Goal: Task Accomplishment & Management: Manage account settings

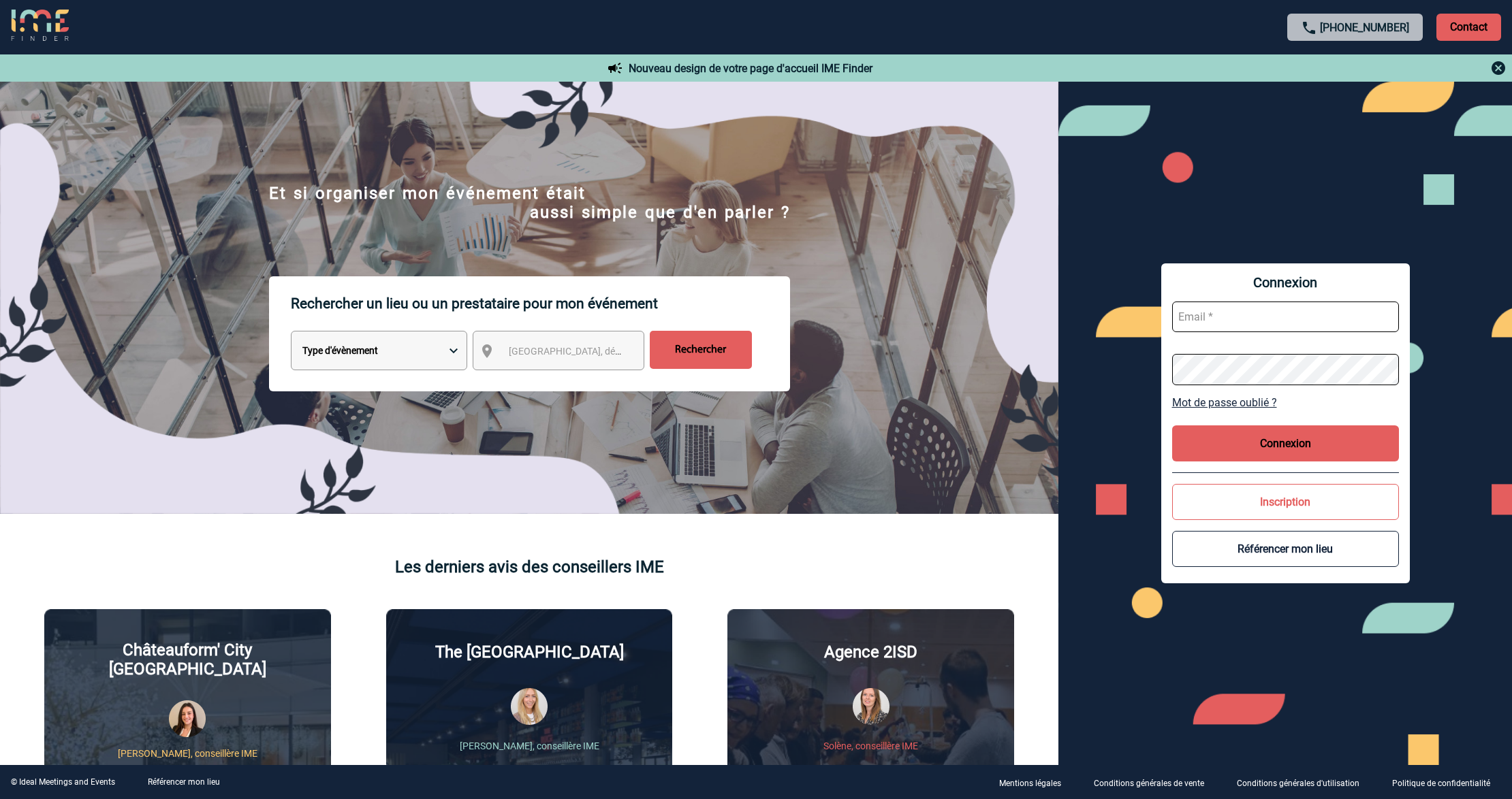
type input "[EMAIL_ADDRESS][DOMAIN_NAME]"
drag, startPoint x: 1288, startPoint y: 316, endPoint x: 1301, endPoint y: 320, distance: 13.6
click at [1288, 316] on input "[EMAIL_ADDRESS][DOMAIN_NAME]" at bounding box center [1285, 317] width 227 height 31
click at [1267, 427] on button "Connexion" at bounding box center [1285, 443] width 227 height 36
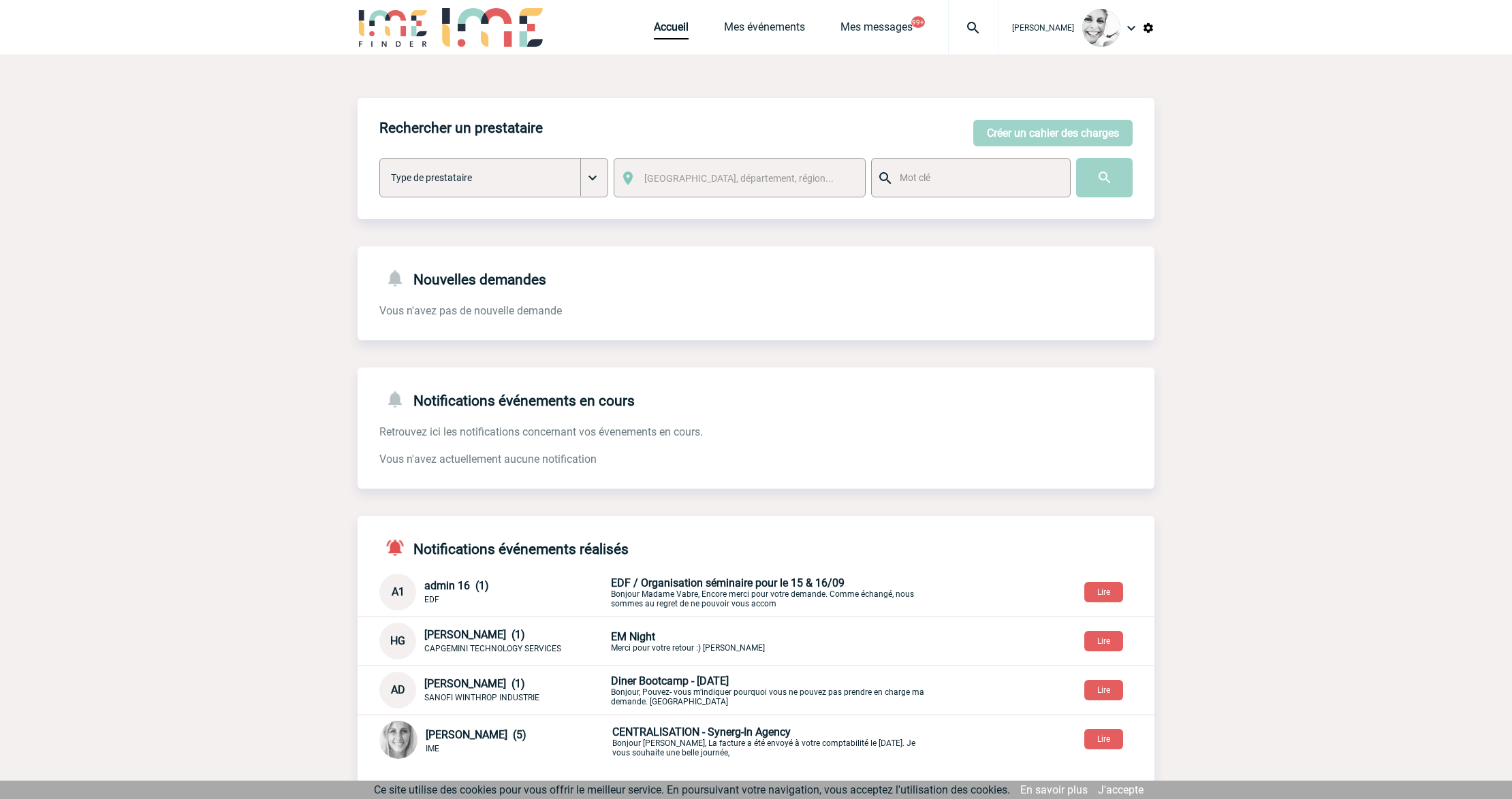
click at [996, 33] on img at bounding box center [973, 28] width 49 height 16
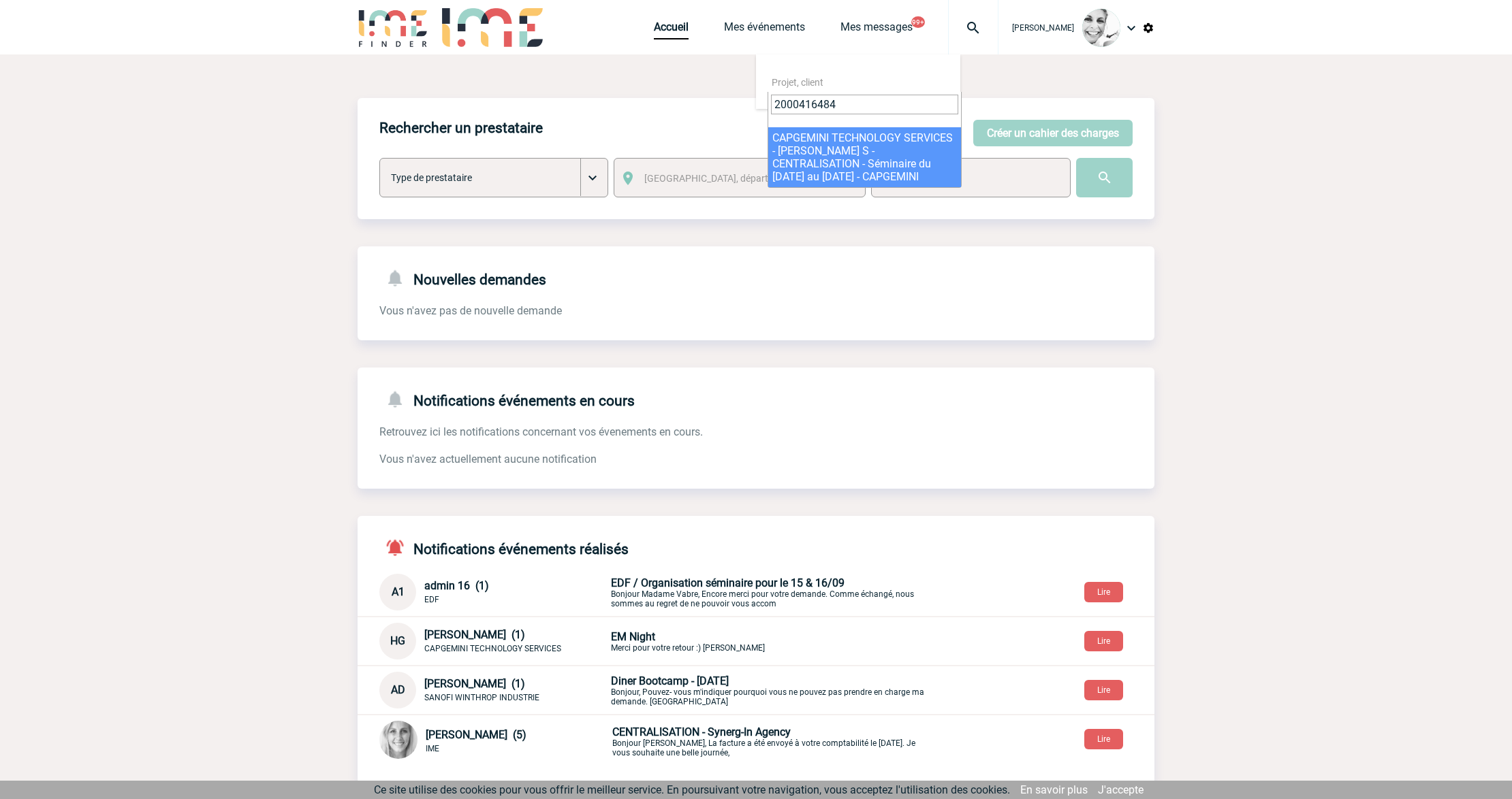
type input "2000416484"
select select "15985"
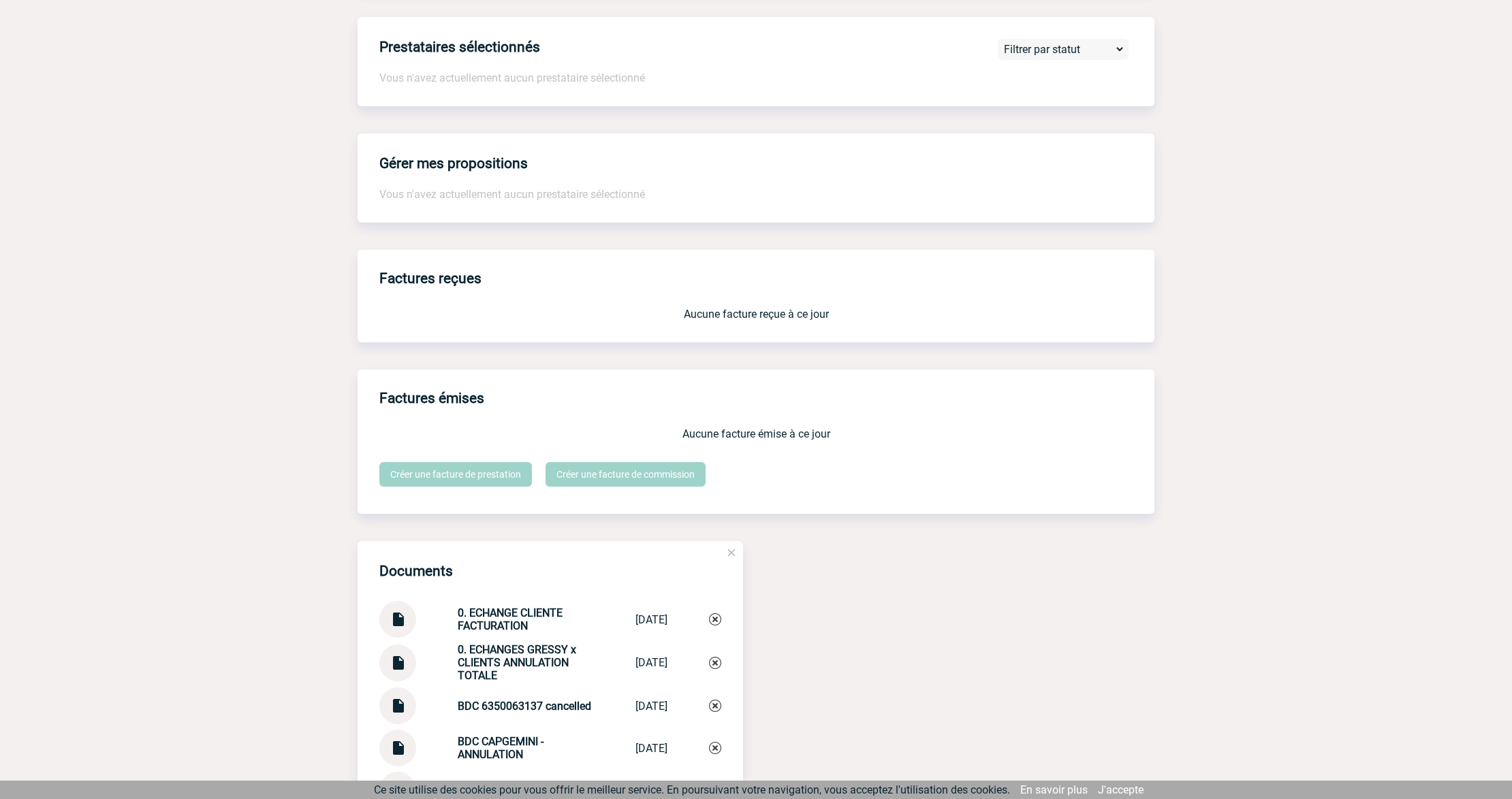
scroll to position [1089, 0]
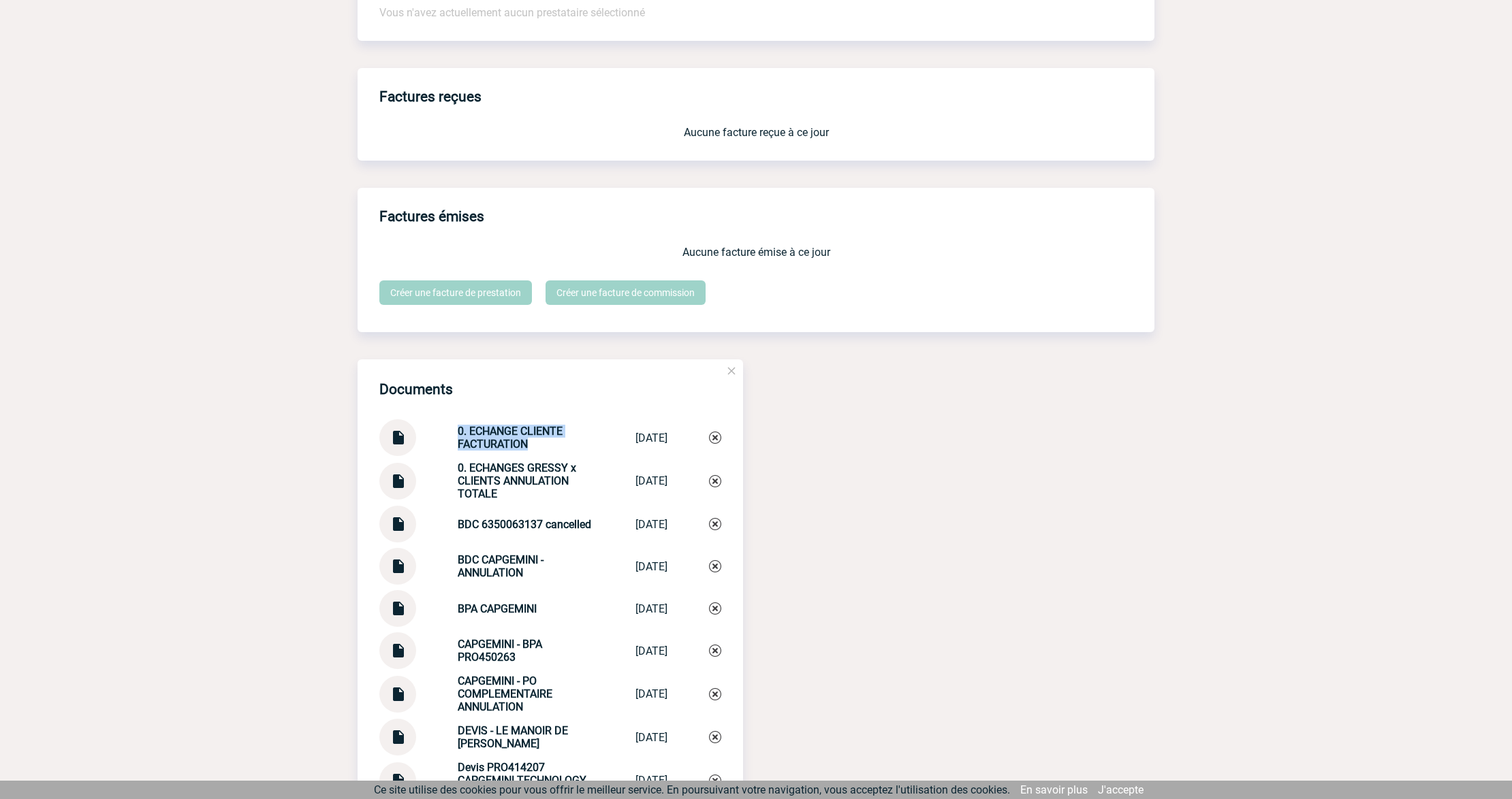
drag, startPoint x: 540, startPoint y: 446, endPoint x: 422, endPoint y: 434, distance: 118.6
click at [422, 434] on div "0. ECHANGE CLIENTE FACTURATION 0. ECHANGE CLIE... 18/08/2025" at bounding box center [550, 437] width 342 height 37
copy div "0. ECHANGE CLIENTE FACTURATION"
click at [719, 440] on img at bounding box center [715, 437] width 12 height 12
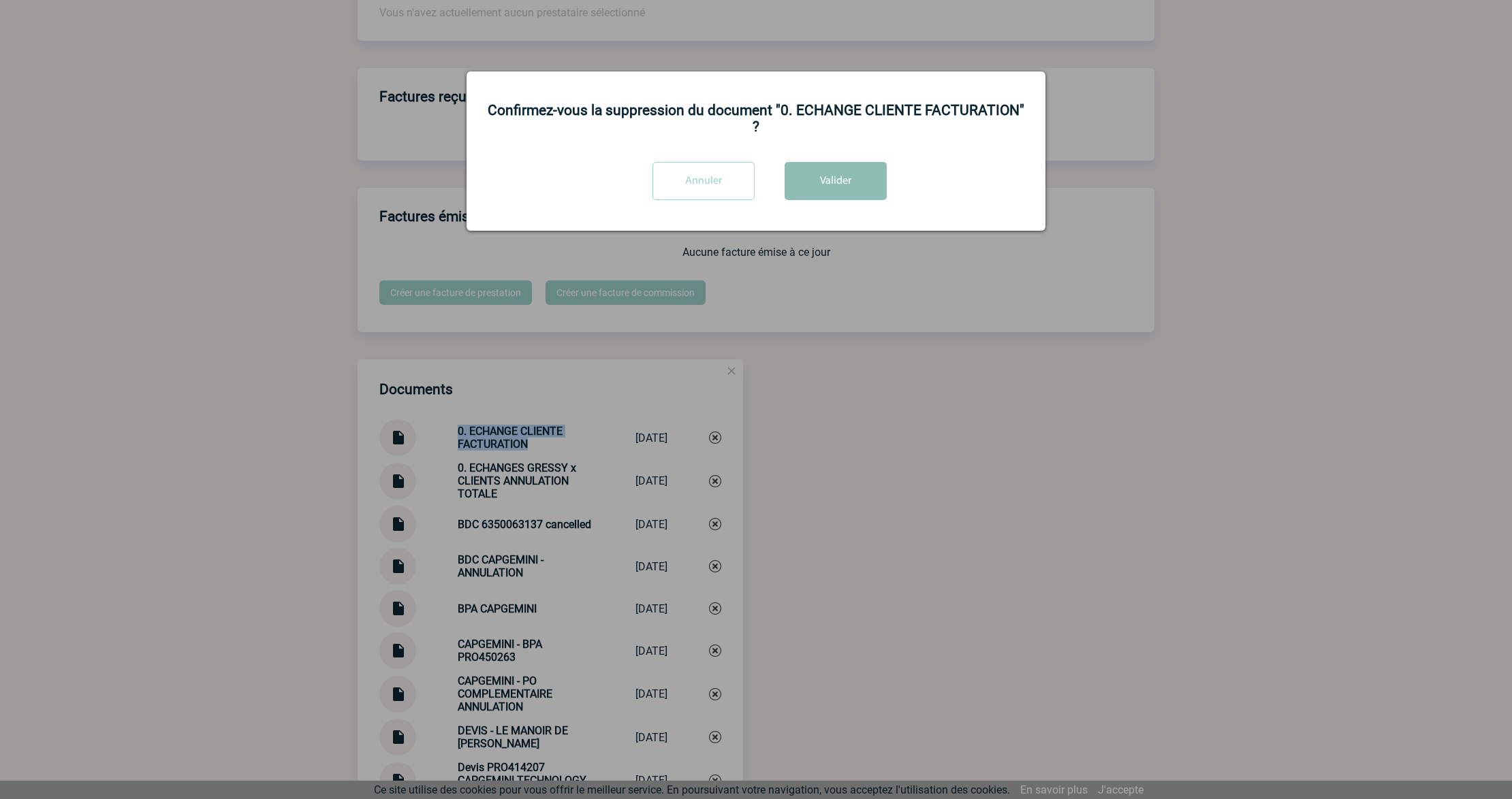
click at [854, 180] on button "Valider" at bounding box center [836, 181] width 102 height 38
click at [835, 494] on div at bounding box center [756, 400] width 1512 height 799
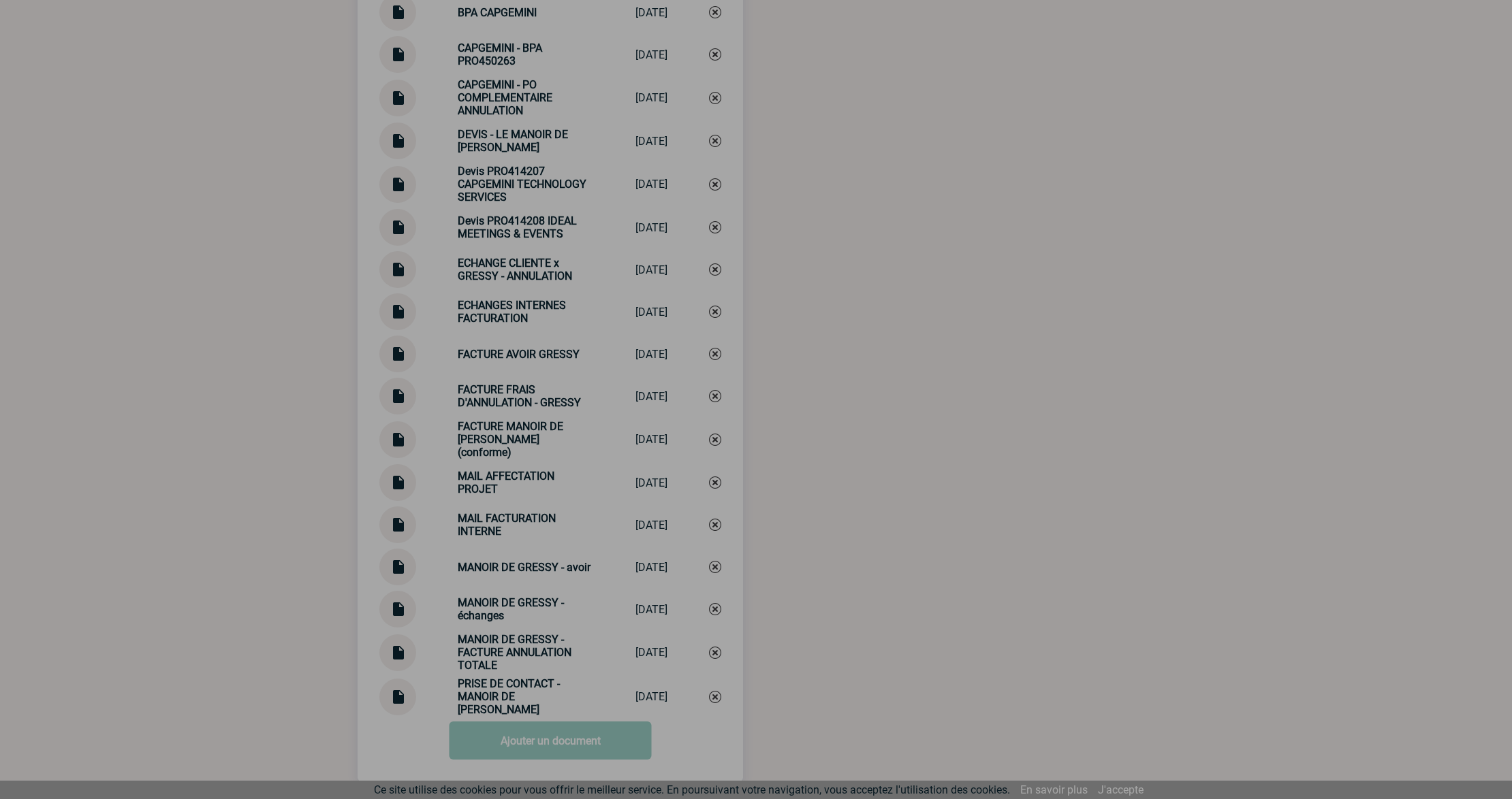
scroll to position [1815, 0]
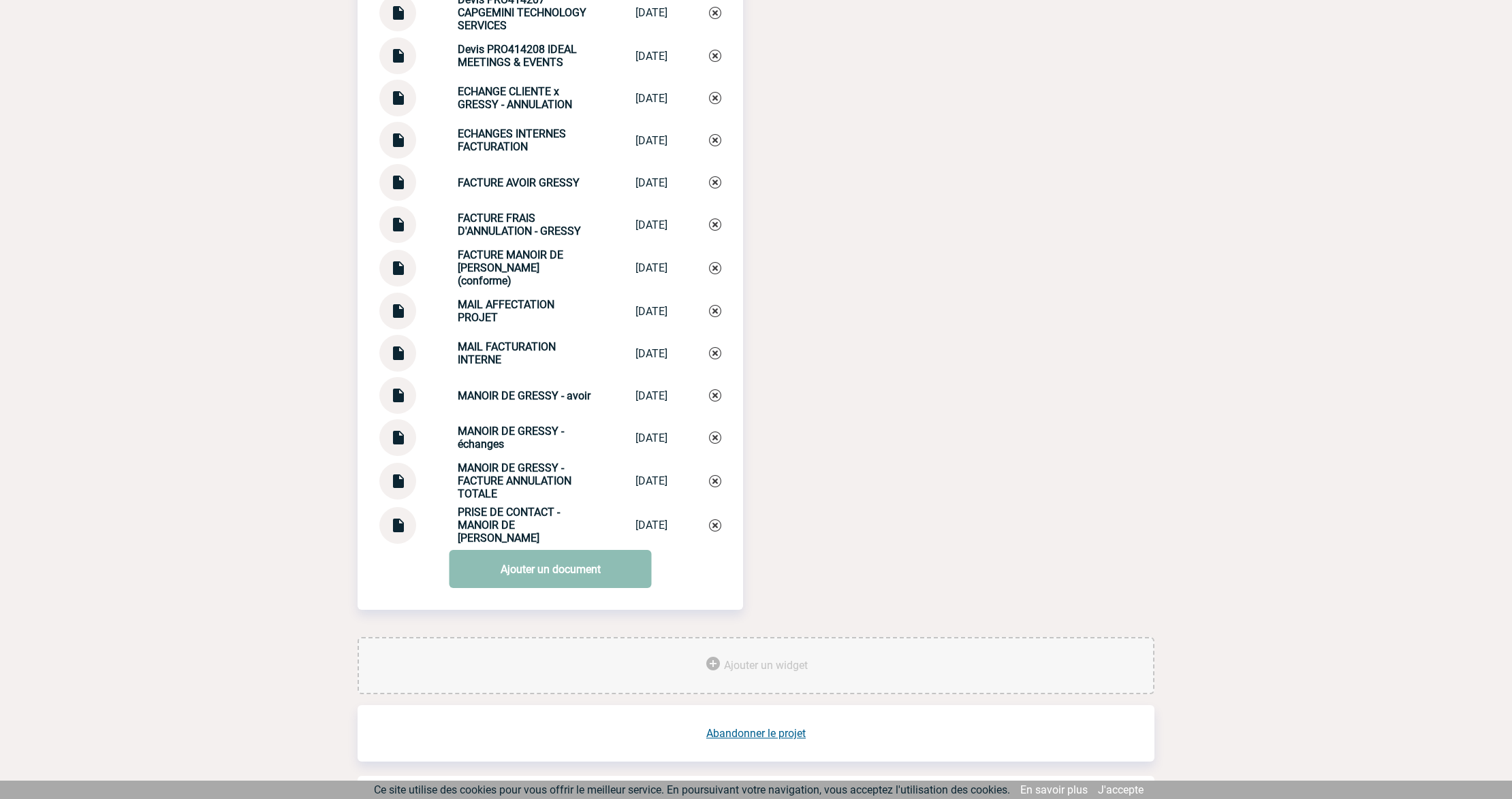
click at [531, 573] on link "Ajouter un document" at bounding box center [550, 569] width 202 height 38
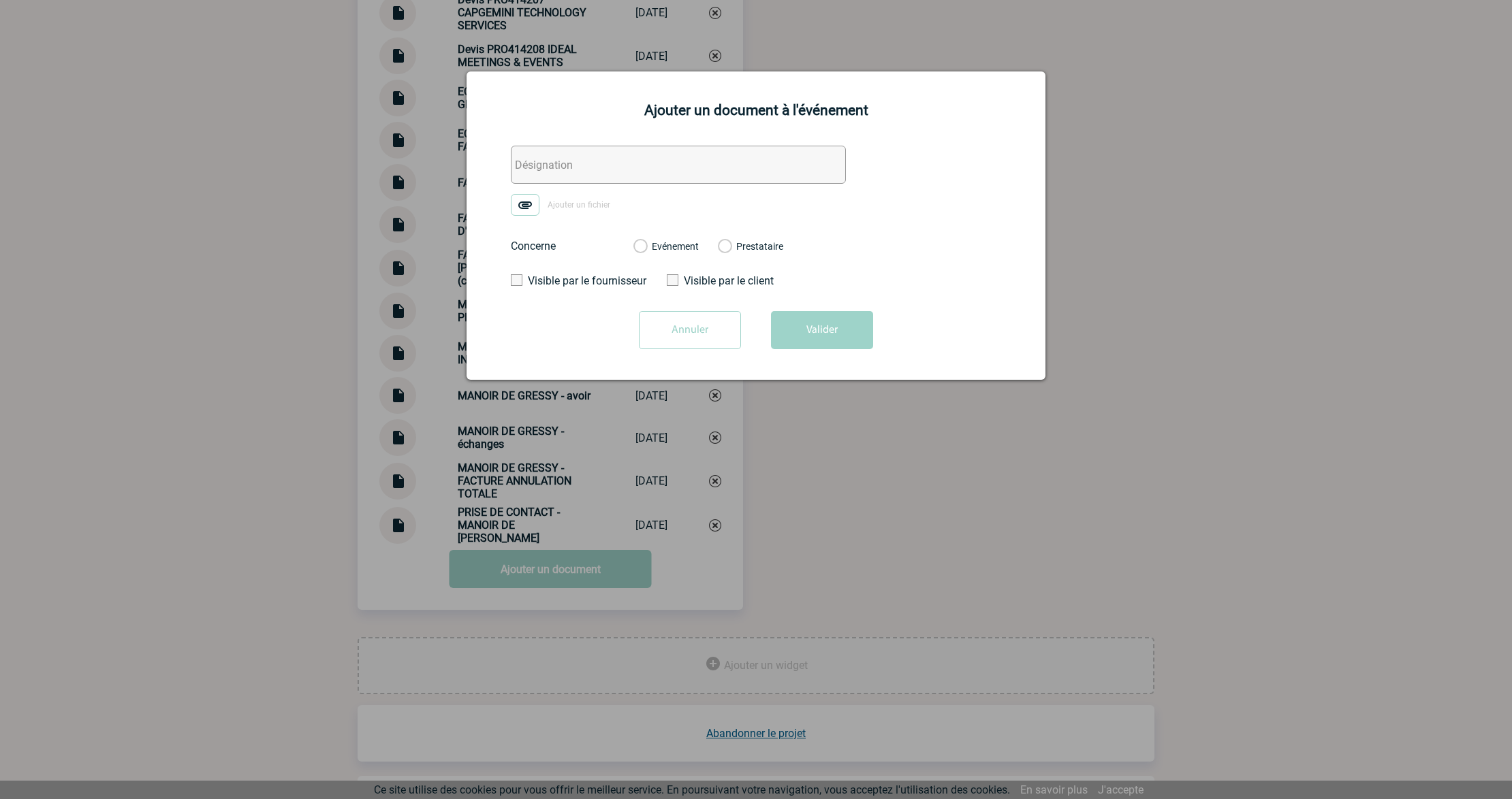
drag, startPoint x: 561, startPoint y: 156, endPoint x: 547, endPoint y: 181, distance: 28.7
click at [561, 156] on input "text" at bounding box center [678, 164] width 335 height 38
paste input "0. ECHANGE CLIENTE FACTURATION"
type input "0. ECHANGE CLIENTE FACTURATION"
click at [517, 208] on img at bounding box center [525, 205] width 29 height 22
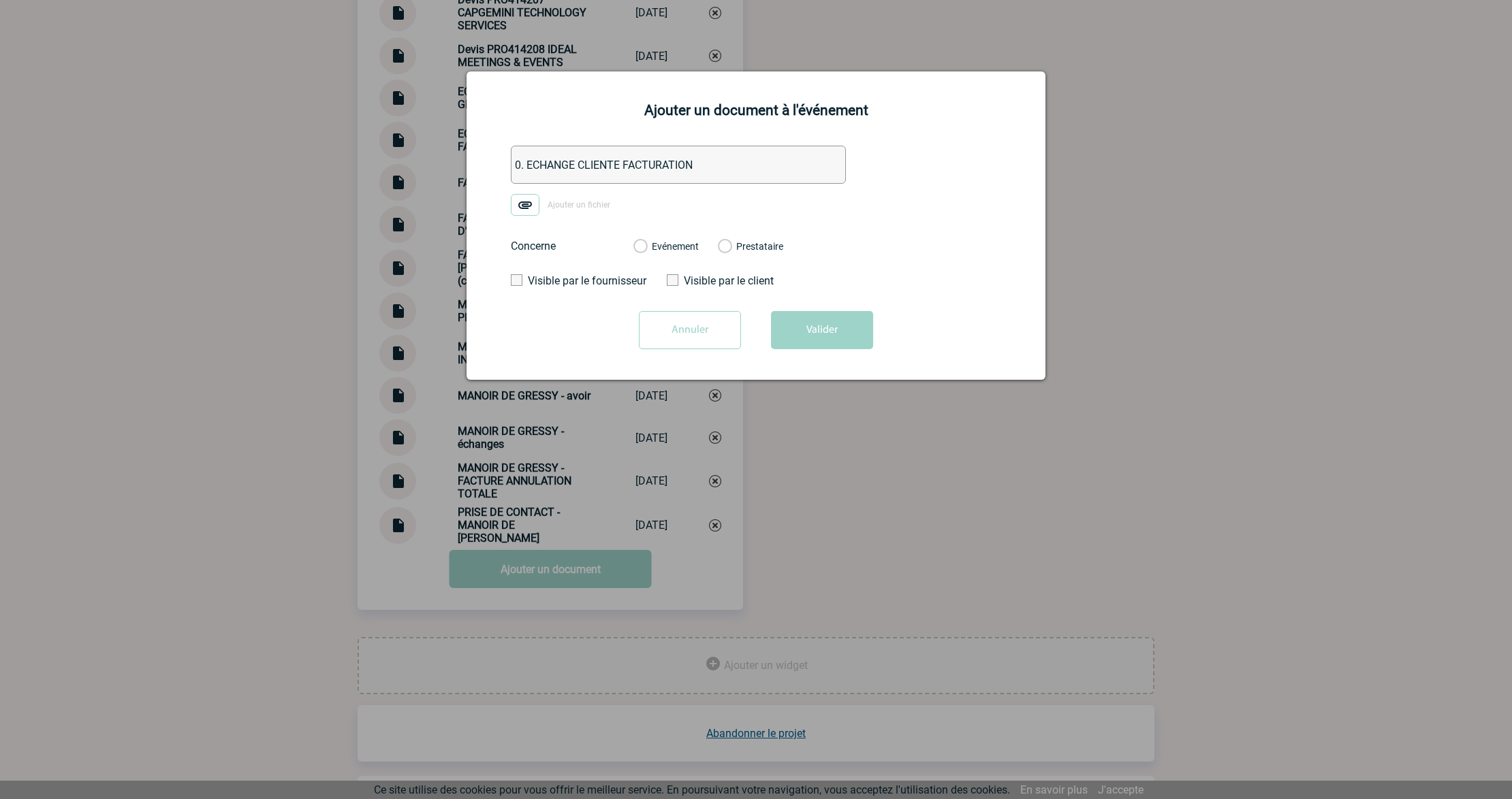
click at [0, 0] on input "Ajouter un fichier" at bounding box center [0, 0] width 0 height 0
drag, startPoint x: 667, startPoint y: 252, endPoint x: 673, endPoint y: 256, distance: 7.2
click at [647, 251] on label "Evénement" at bounding box center [640, 247] width 13 height 12
click at [0, 0] on input "Evénement" at bounding box center [0, 0] width 0 height 0
click at [820, 346] on button "Valider" at bounding box center [822, 330] width 102 height 38
